Goal: Information Seeking & Learning: Learn about a topic

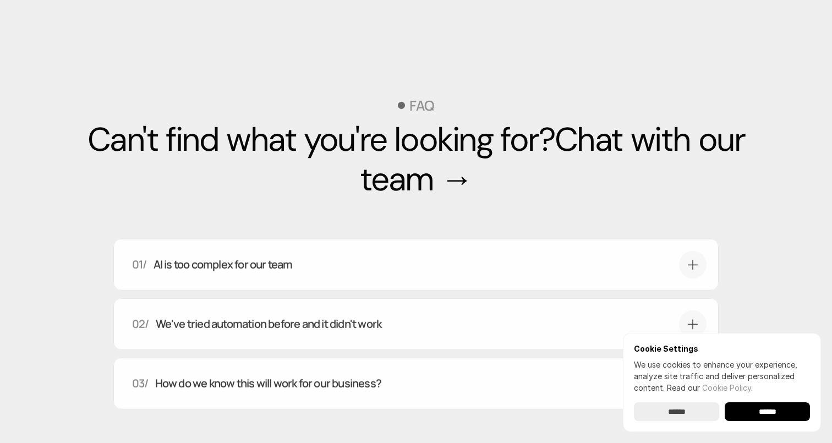
scroll to position [3782, 0]
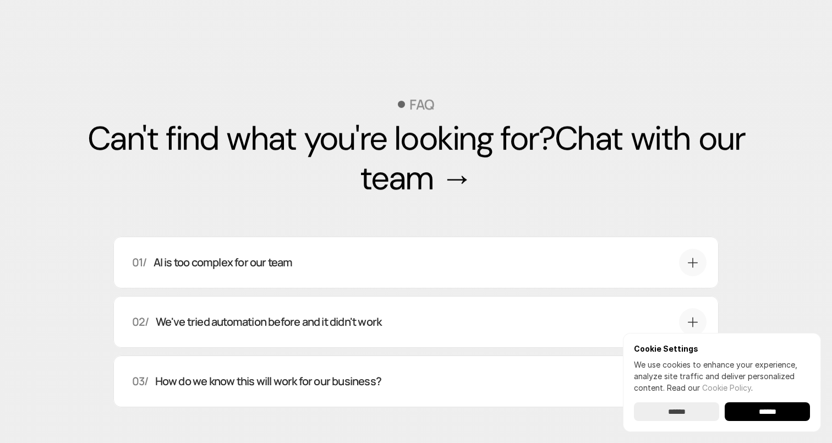
click at [423, 172] on h2 "Can't find what you're looking for? Chat with our team →" at bounding box center [416, 158] width 727 height 79
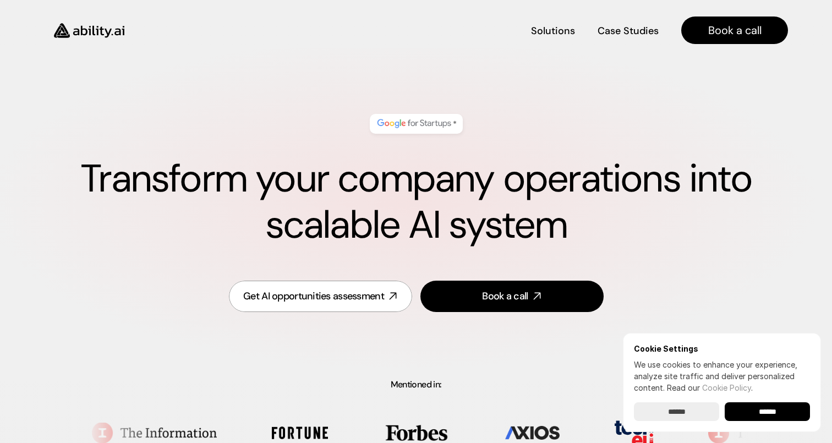
scroll to position [0, 0]
click at [414, 120] on img at bounding box center [414, 124] width 78 height 14
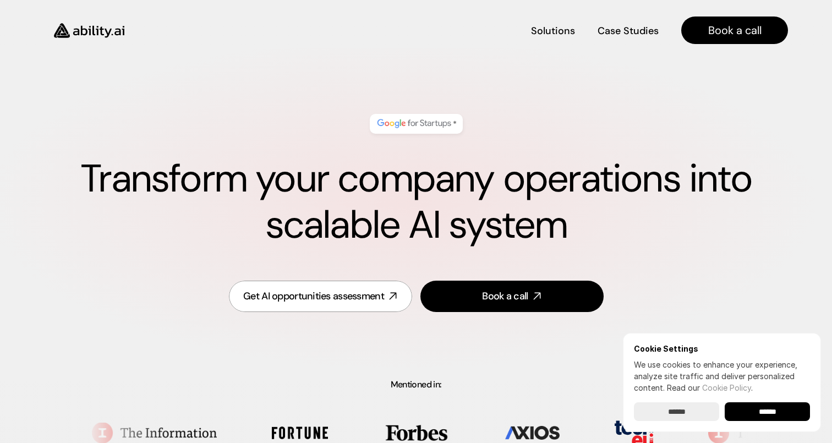
click at [456, 126] on div "*" at bounding box center [416, 124] width 93 height 20
click at [564, 35] on h4 "Solutions" at bounding box center [553, 30] width 42 height 14
click at [778, 410] on input "******" at bounding box center [767, 411] width 85 height 19
